Goal: Transaction & Acquisition: Obtain resource

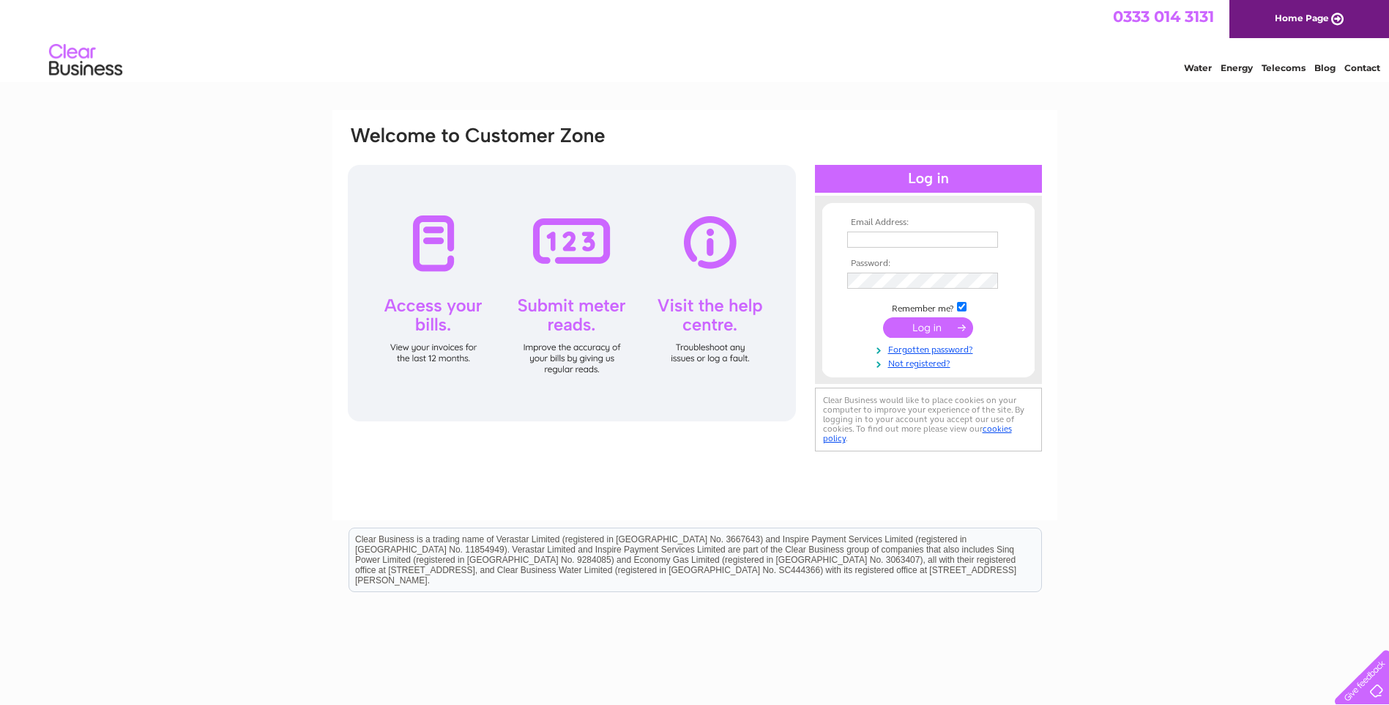
click at [865, 242] on input "text" at bounding box center [922, 239] width 151 height 16
type input "[EMAIL_ADDRESS][DOMAIN_NAME]"
click at [935, 329] on input "submit" at bounding box center [928, 329] width 90 height 21
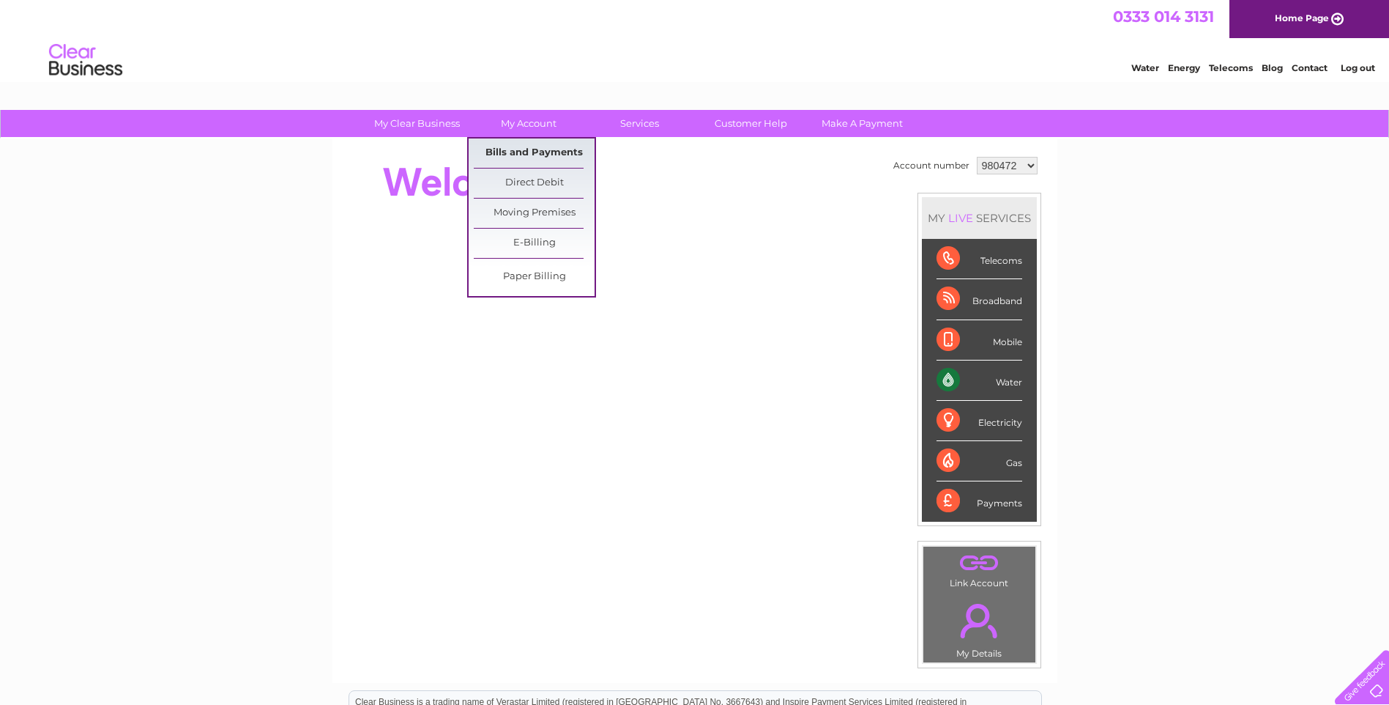
click at [527, 147] on link "Bills and Payments" at bounding box center [534, 152] width 121 height 29
click at [527, 148] on link "Bills and Payments" at bounding box center [534, 152] width 121 height 29
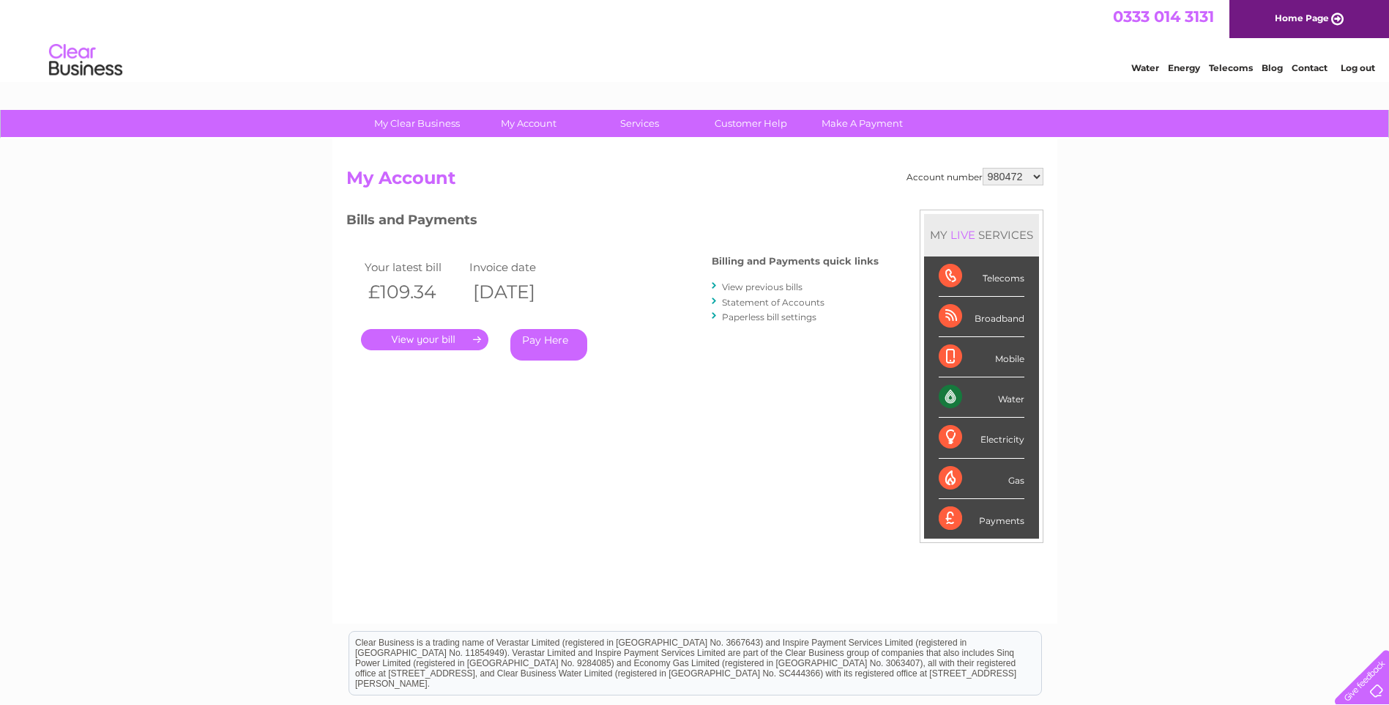
click at [415, 338] on link "." at bounding box center [424, 339] width 127 height 21
click at [480, 335] on link "." at bounding box center [424, 339] width 127 height 21
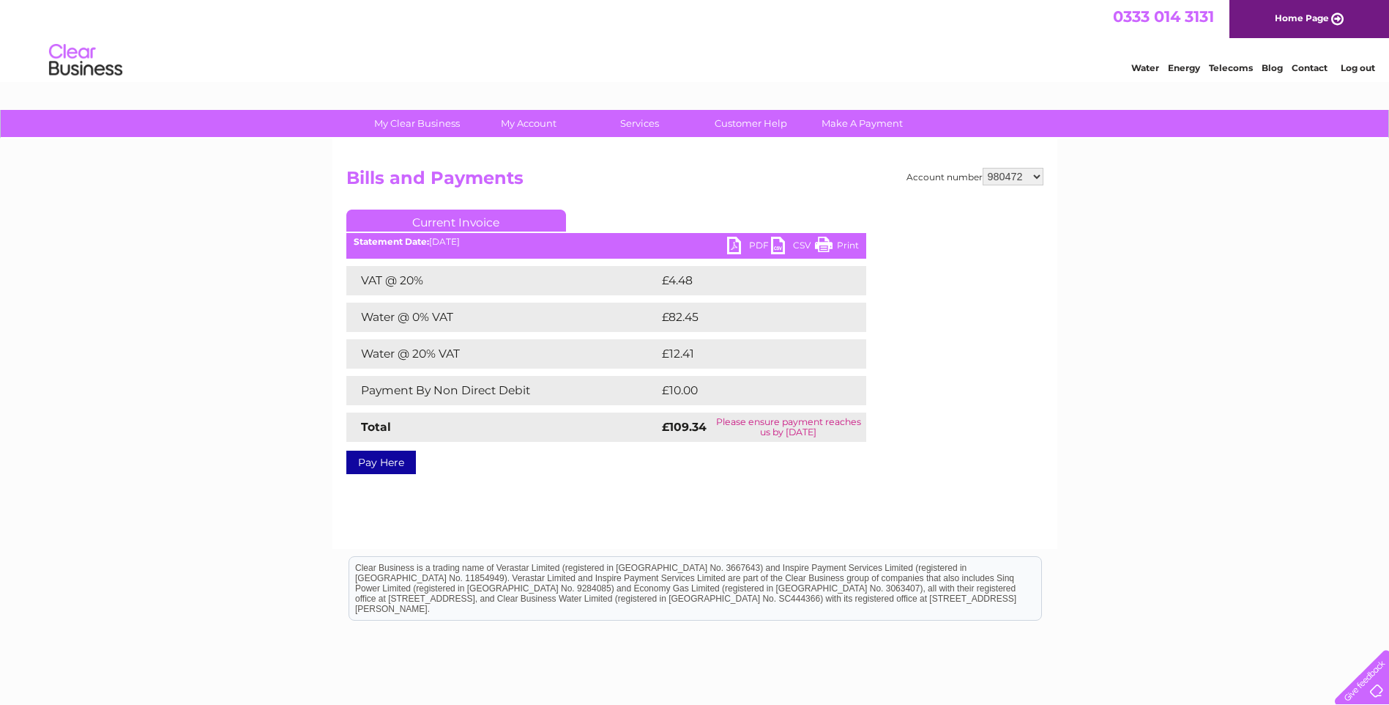
click at [738, 246] on link "PDF" at bounding box center [749, 247] width 44 height 21
click at [1155, 213] on div "My Clear Business Login Details My Details My Preferences Link Account My Accou…" at bounding box center [694, 454] width 1389 height 689
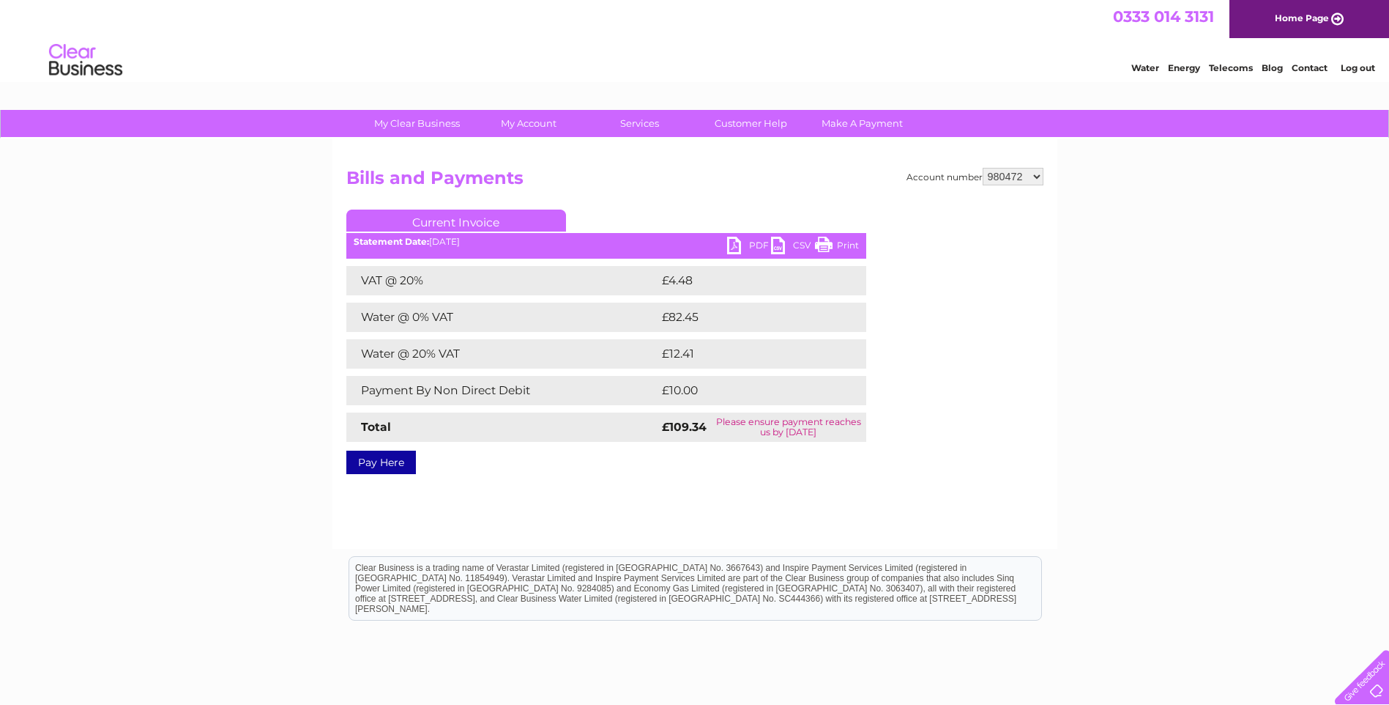
click at [1353, 73] on link "Log out" at bounding box center [1358, 67] width 34 height 11
